Goal: Complete application form

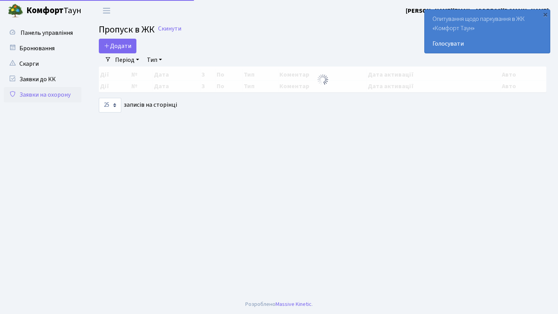
select select "25"
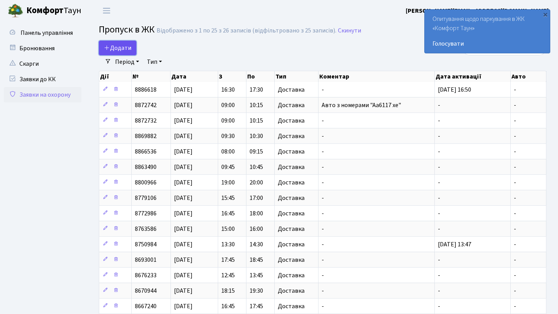
click at [109, 48] on icon at bounding box center [107, 48] width 6 height 6
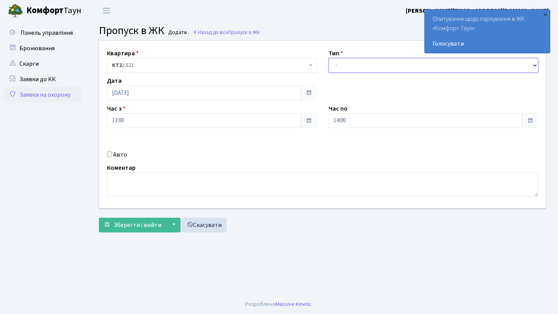
click at [390, 64] on select "- Доставка Таксі Гості Сервіс" at bounding box center [433, 65] width 210 height 15
select select "1"
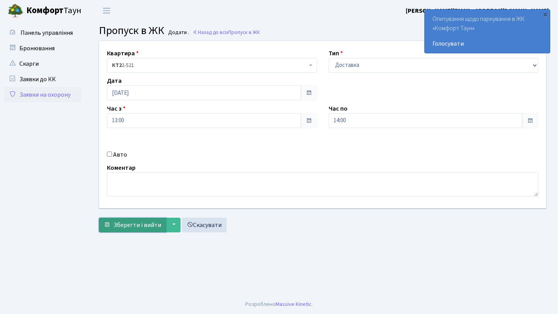
click at [146, 227] on span "Зберегти і вийти" at bounding box center [137, 225] width 48 height 9
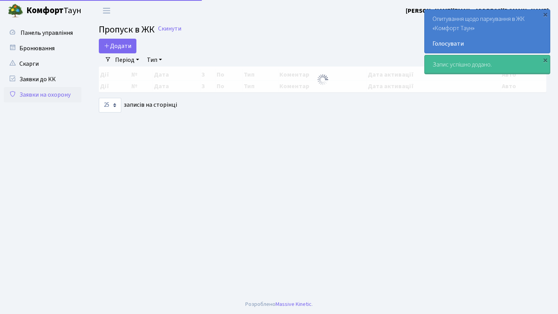
select select "25"
